Goal: Find contact information: Find contact information

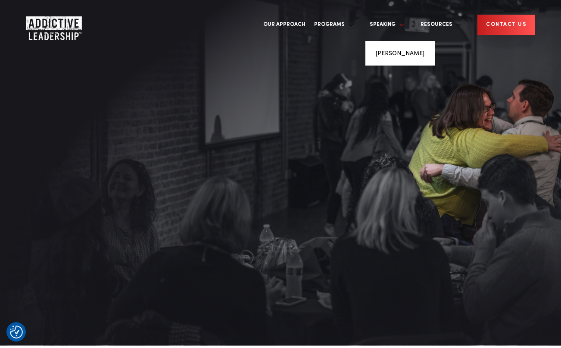
click at [404, 18] on link "Speaking" at bounding box center [384, 25] width 39 height 32
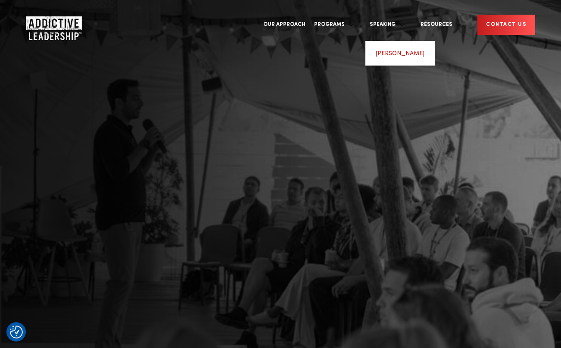
click at [413, 50] on link "Michael Brody-Waite" at bounding box center [400, 53] width 49 height 6
click at [404, 16] on link "Speaking" at bounding box center [384, 25] width 39 height 32
click at [196, 251] on div "BORING KEYNOTES DON’T WORK GIVE YOUR AUDIENCE A LIFE-CHANGING EXPERIENCE GET IN…" at bounding box center [280, 195] width 561 height 390
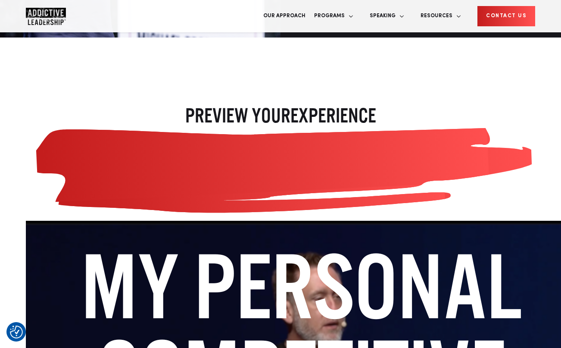
scroll to position [1019, 0]
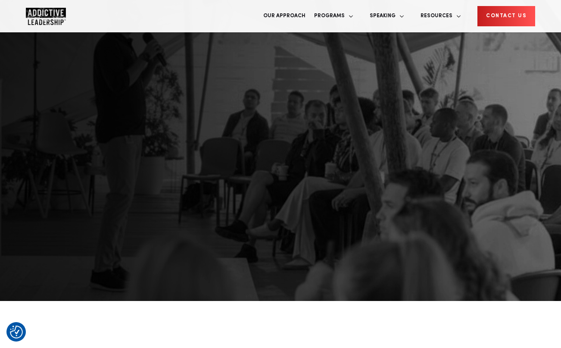
scroll to position [0, 0]
